Goal: Task Accomplishment & Management: Use online tool/utility

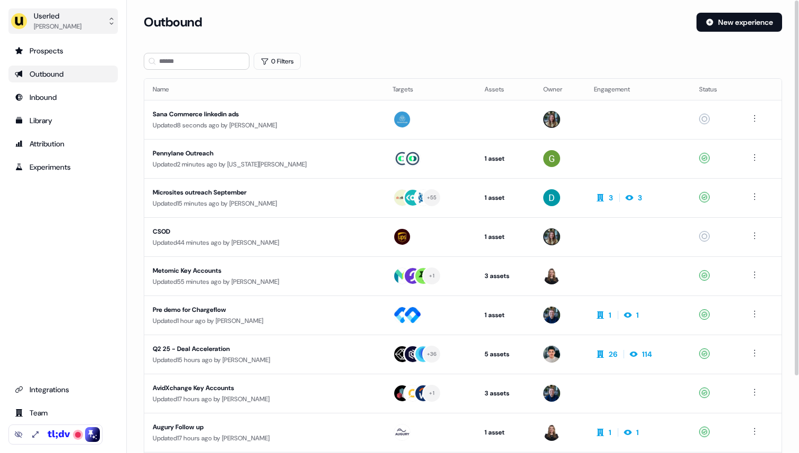
click at [68, 20] on div "Userled" at bounding box center [58, 16] width 48 height 11
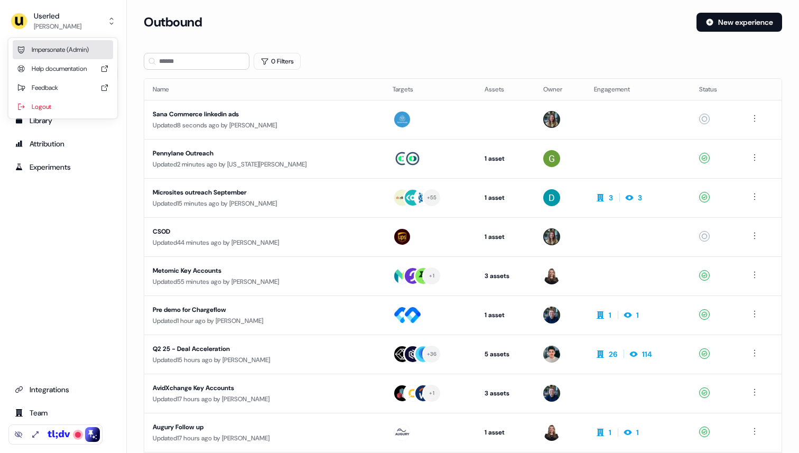
click at [67, 52] on div "Impersonate (Admin)" at bounding box center [63, 49] width 100 height 19
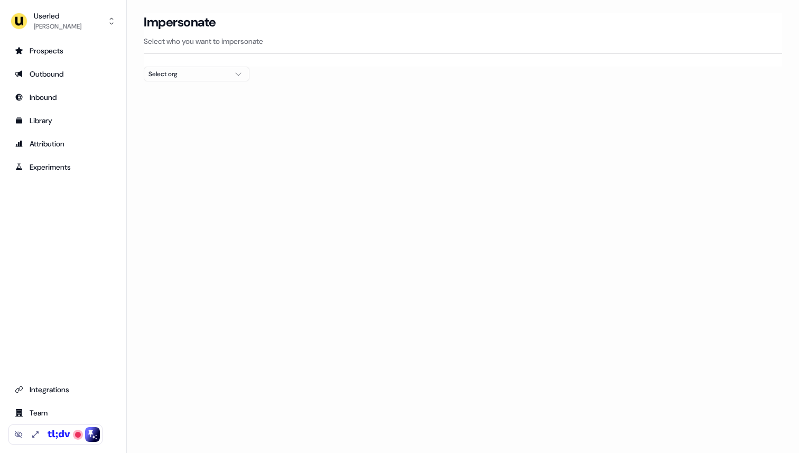
click at [156, 76] on div "Select org" at bounding box center [188, 74] width 79 height 11
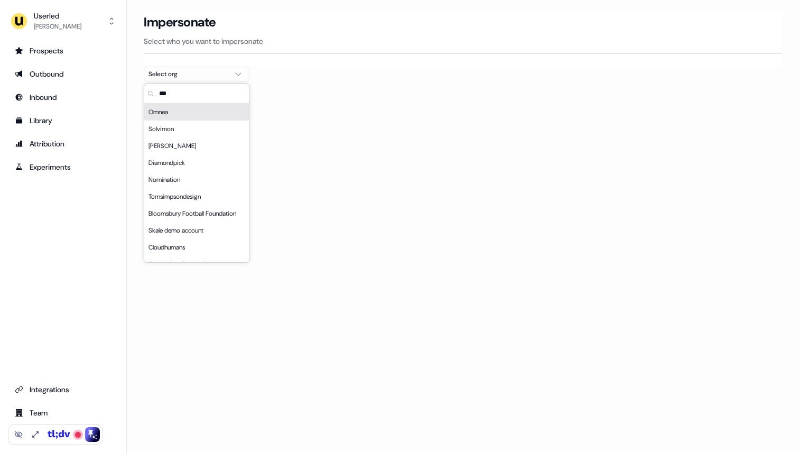
type input "***"
click at [180, 114] on div "Omnea" at bounding box center [196, 112] width 105 height 17
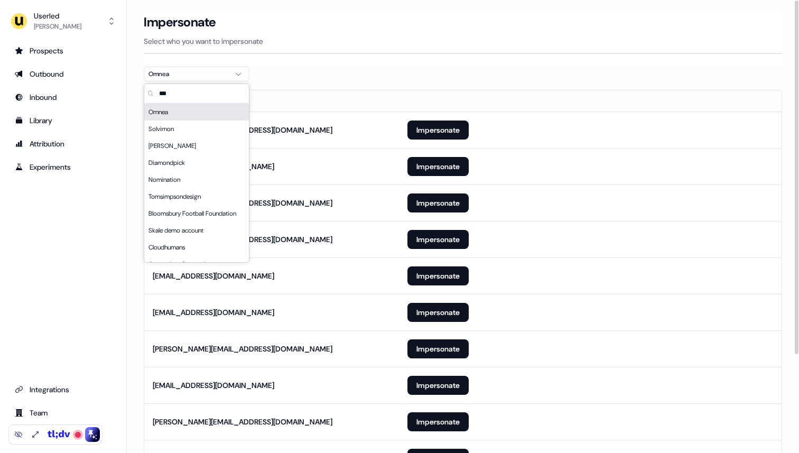
click at [316, 88] on div at bounding box center [463, 85] width 639 height 8
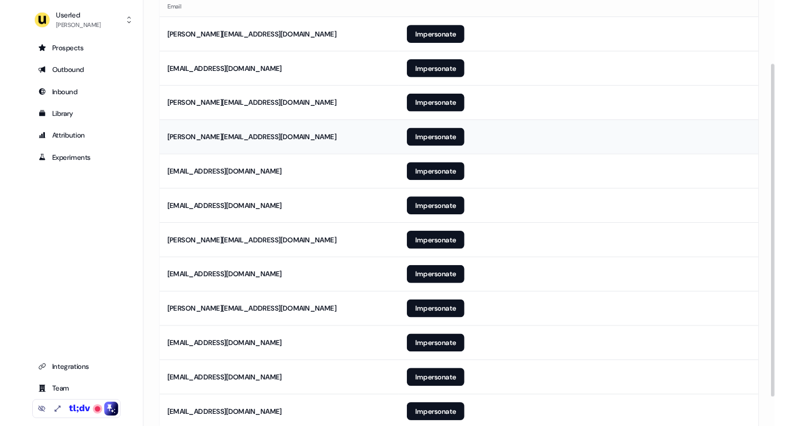
scroll to position [97, 0]
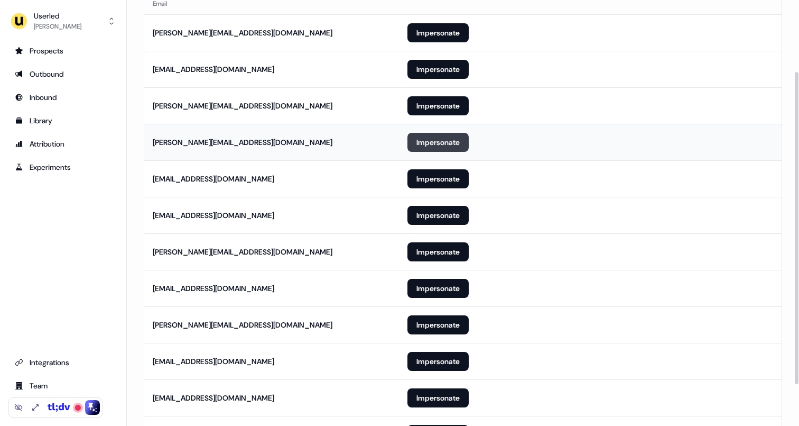
click at [433, 143] on button "Impersonate" at bounding box center [438, 142] width 61 height 19
